Goal: Check status: Check status

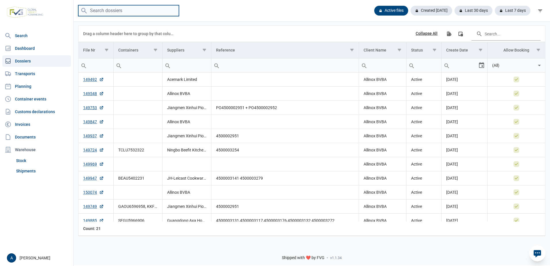
click at [101, 9] on input "search" at bounding box center [128, 10] width 101 height 11
type input "149135"
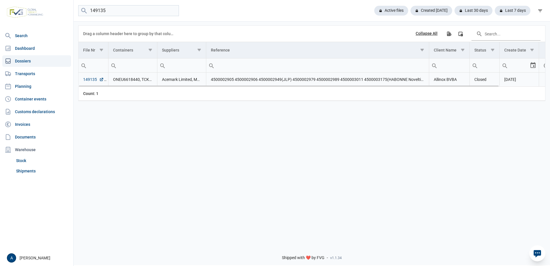
click at [91, 81] on link "149135" at bounding box center [93, 80] width 21 height 6
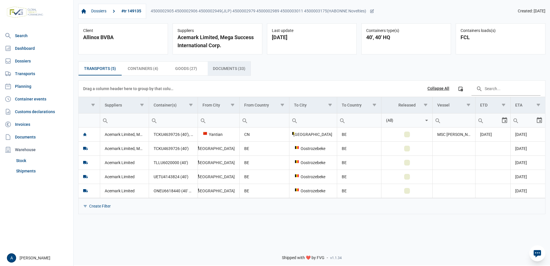
click at [219, 71] on span "Documents (33) Documents (33)" at bounding box center [229, 68] width 33 height 7
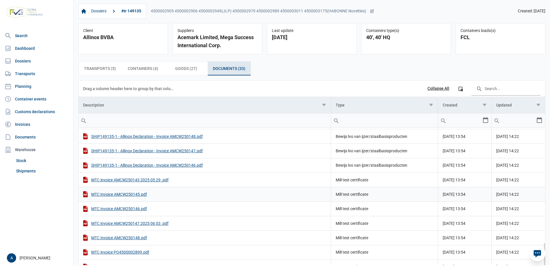
scroll to position [284, 0]
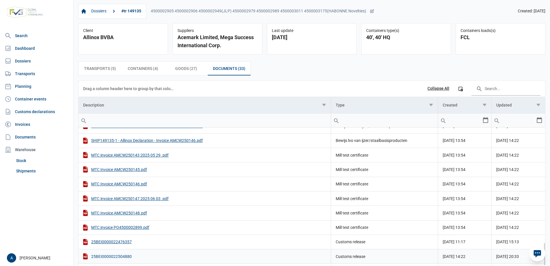
click at [107, 257] on div "25BEI0000022504880" at bounding box center [204, 256] width 243 height 6
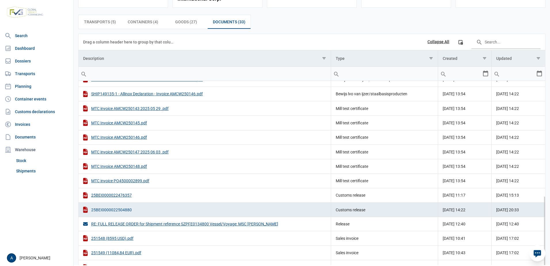
scroll to position [58, 0]
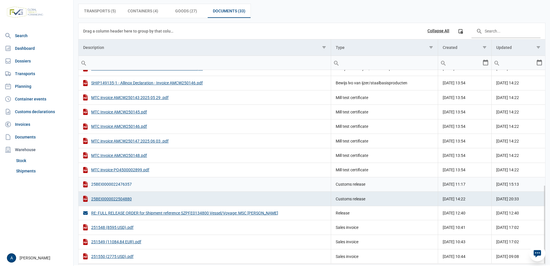
click at [116, 184] on div "25BEI0000022476357" at bounding box center [204, 184] width 243 height 6
